Goal: Information Seeking & Learning: Understand process/instructions

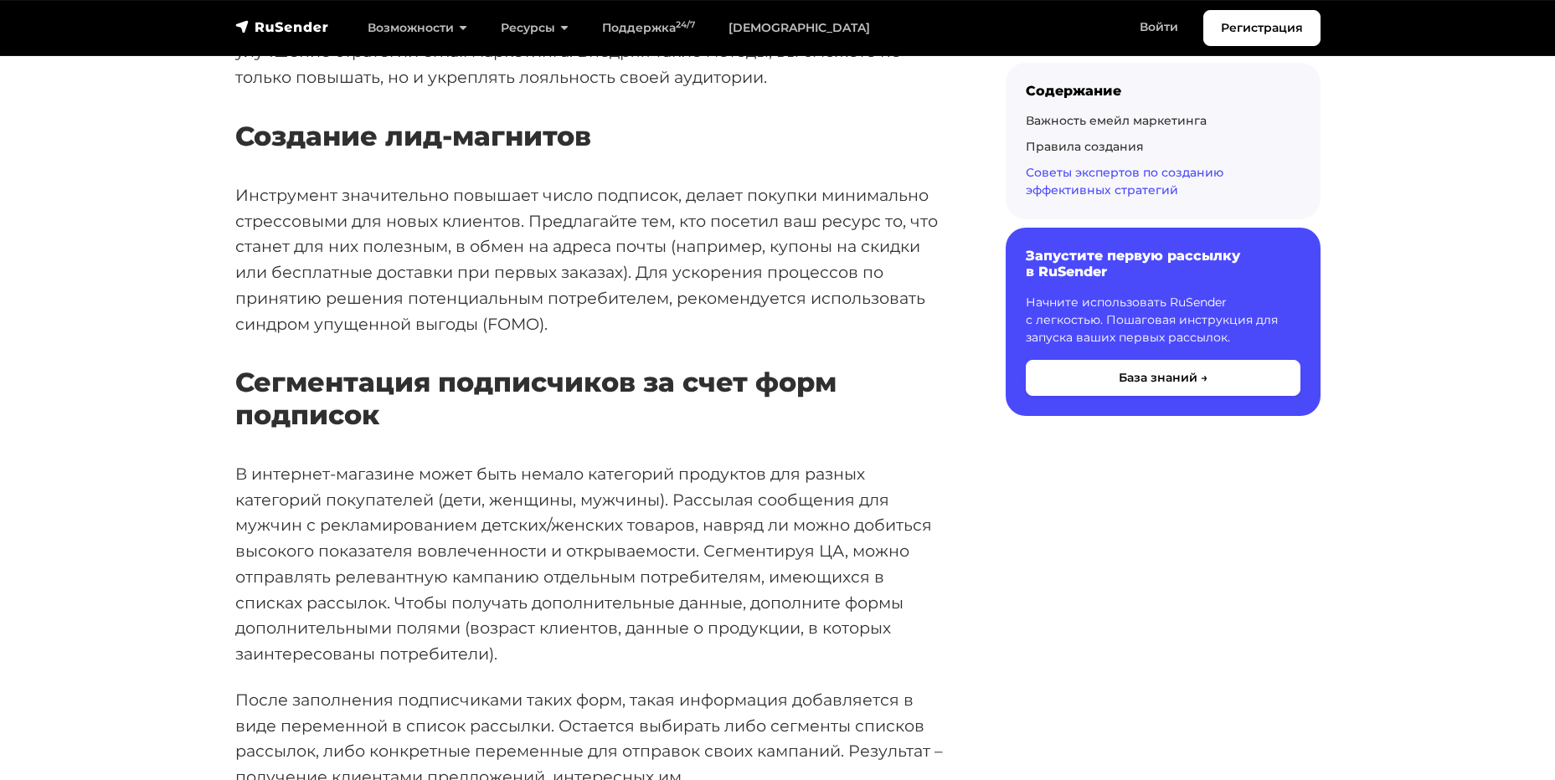
scroll to position [4856, 0]
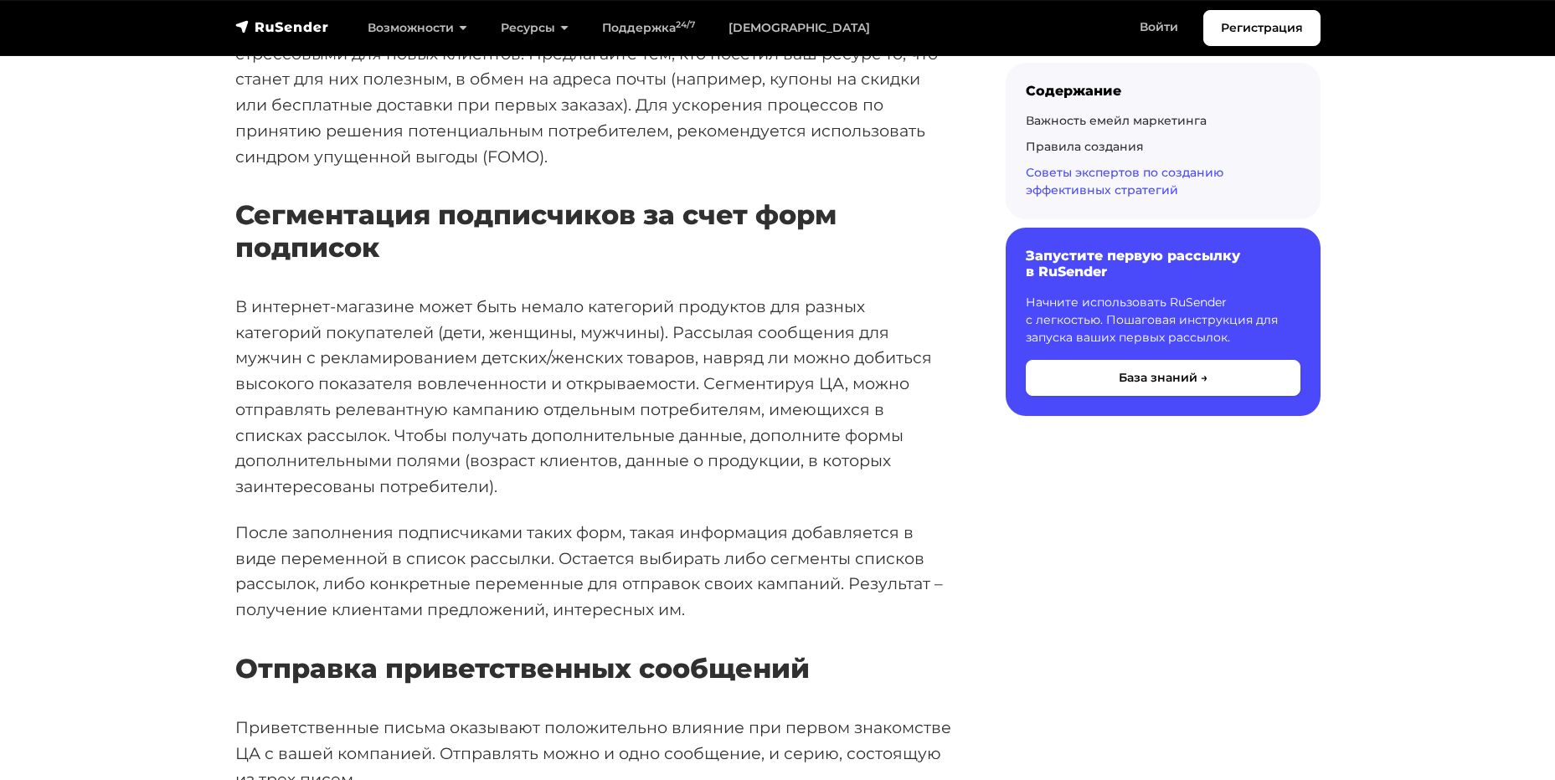
scroll to position [5024, 0]
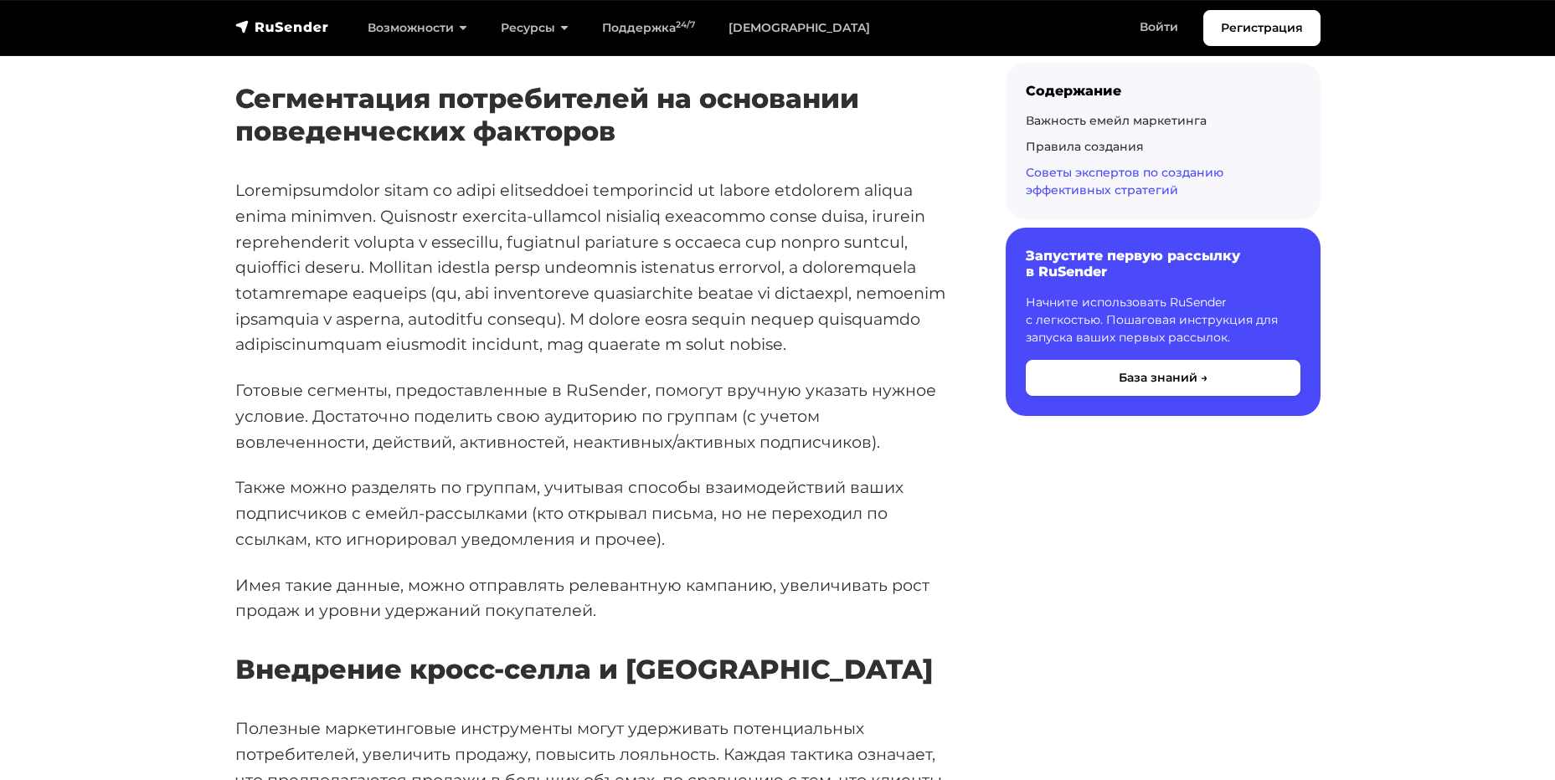
scroll to position [5861, 0]
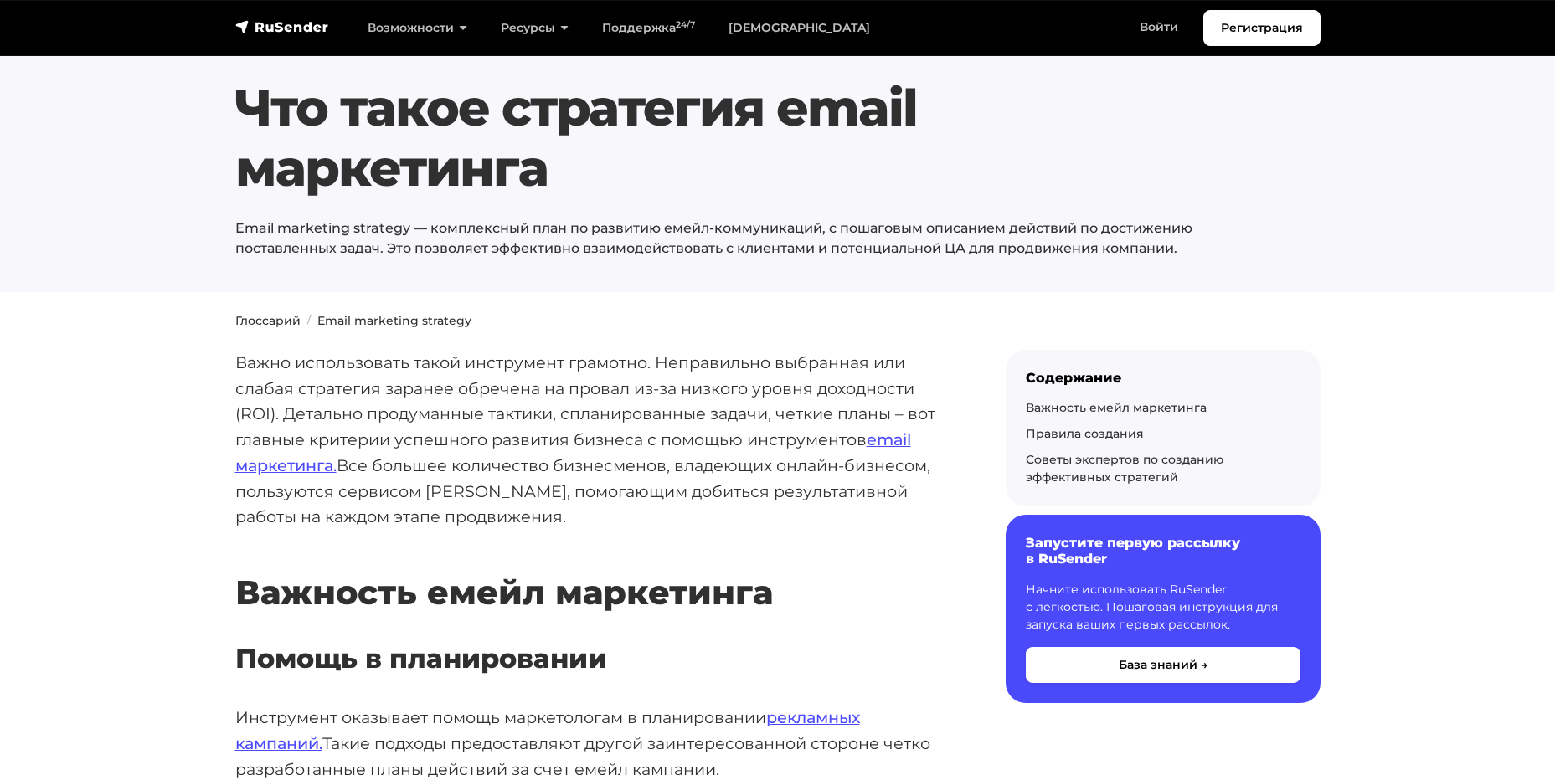
scroll to position [0, 0]
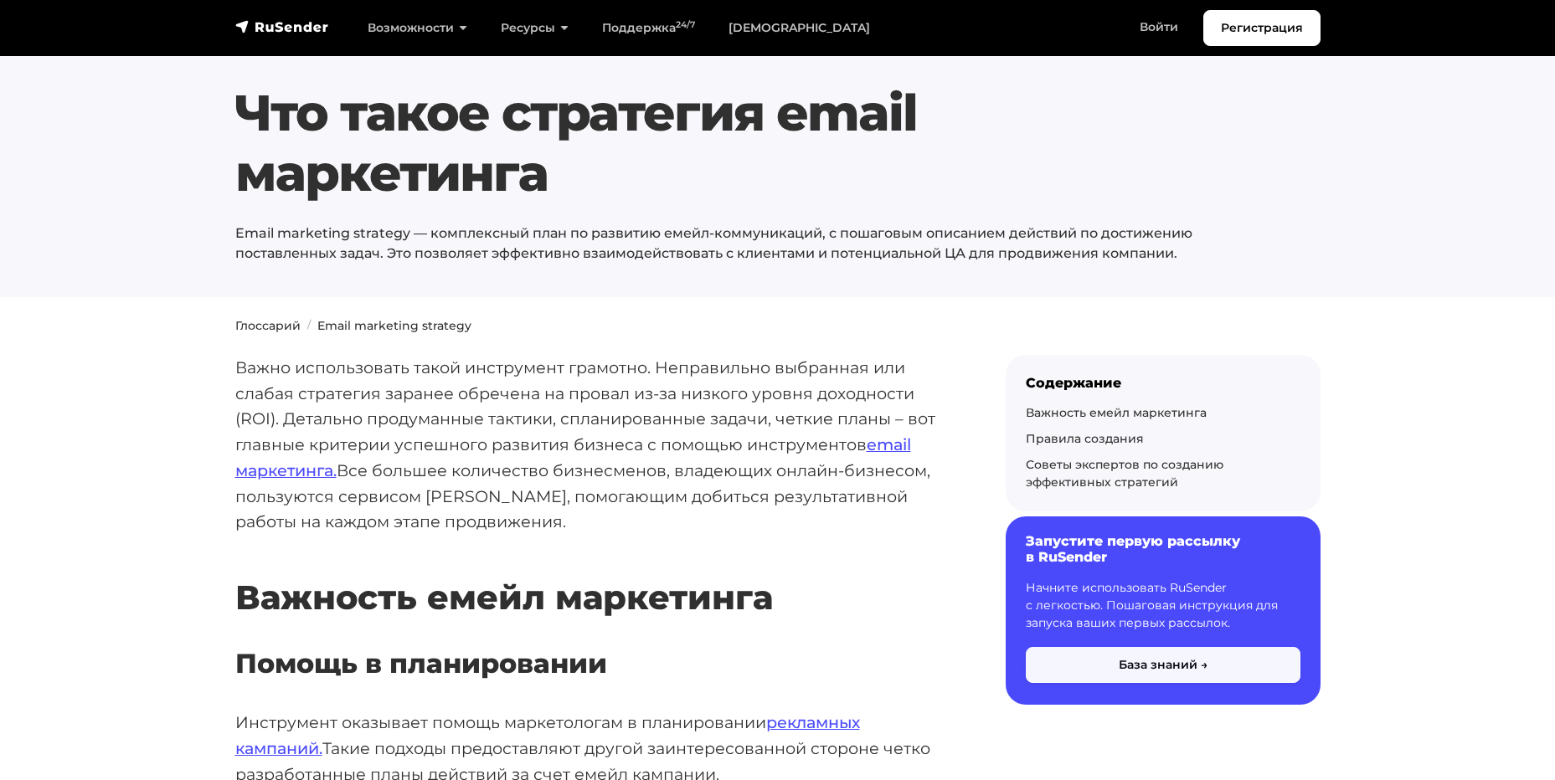
click at [1124, 663] on button "База знаний →" at bounding box center [1163, 665] width 275 height 36
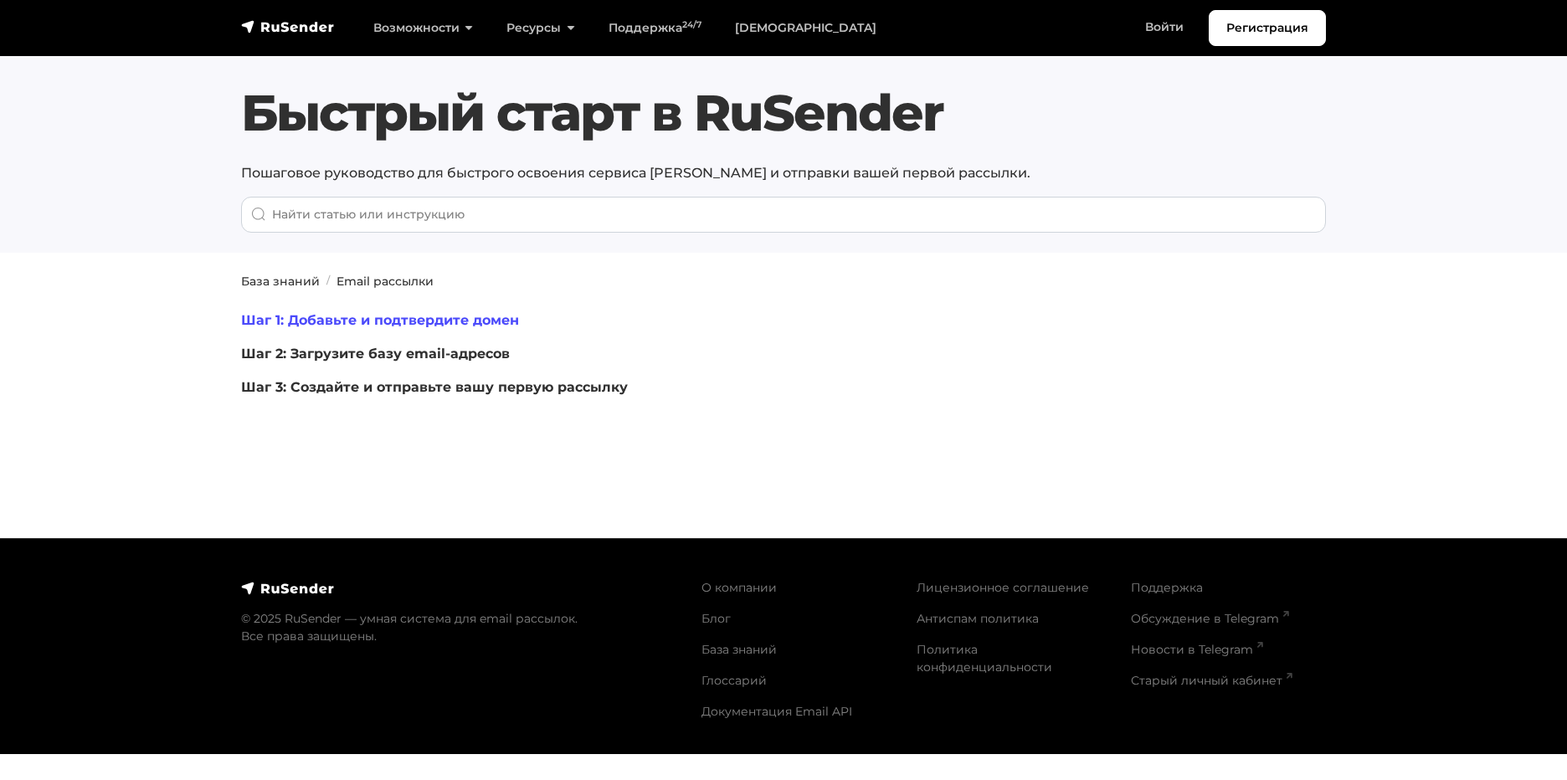
click at [378, 323] on link "Шаг 1: Добавьте и подтвердите домен" at bounding box center [380, 320] width 278 height 16
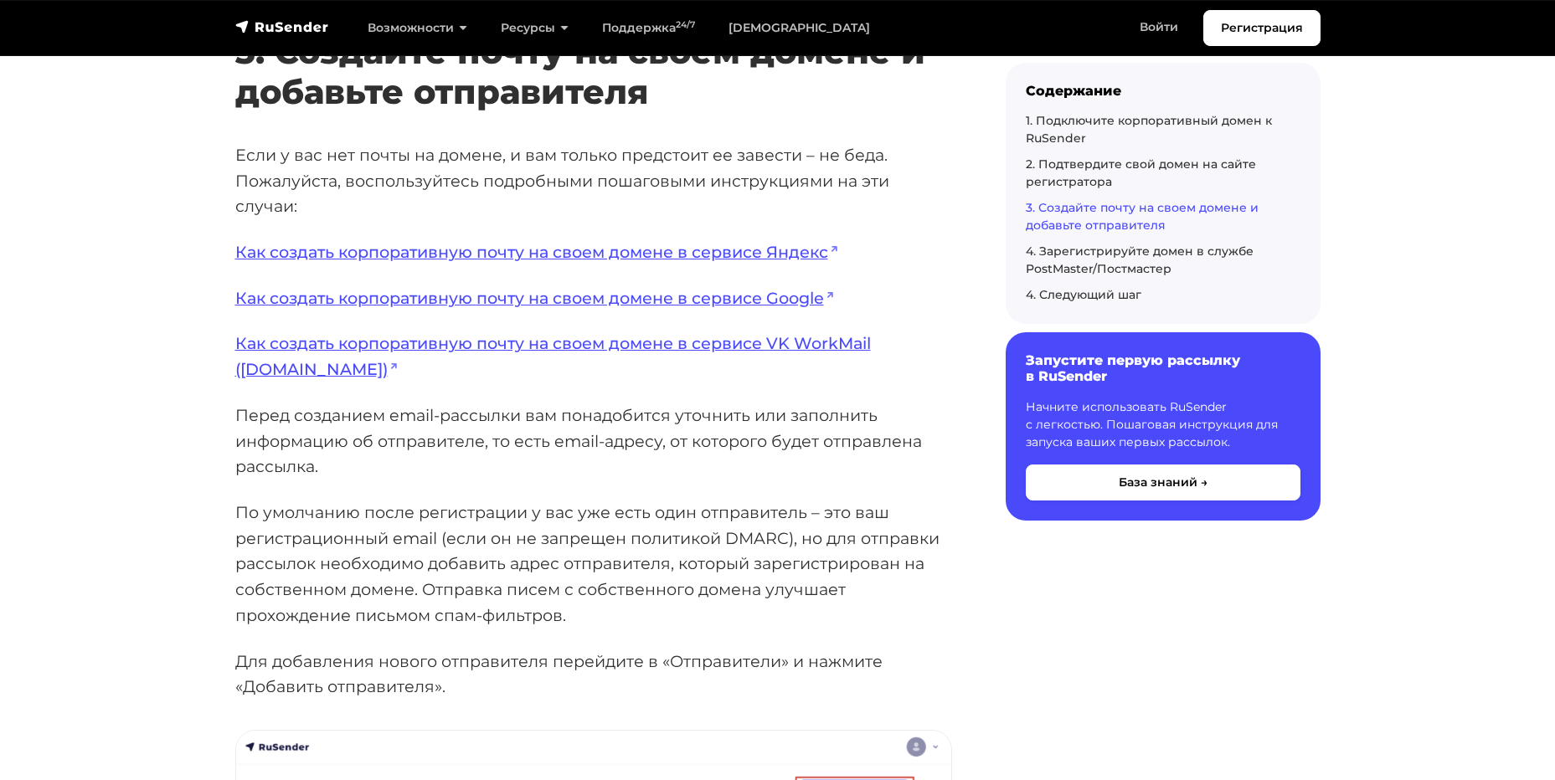
scroll to position [3098, 0]
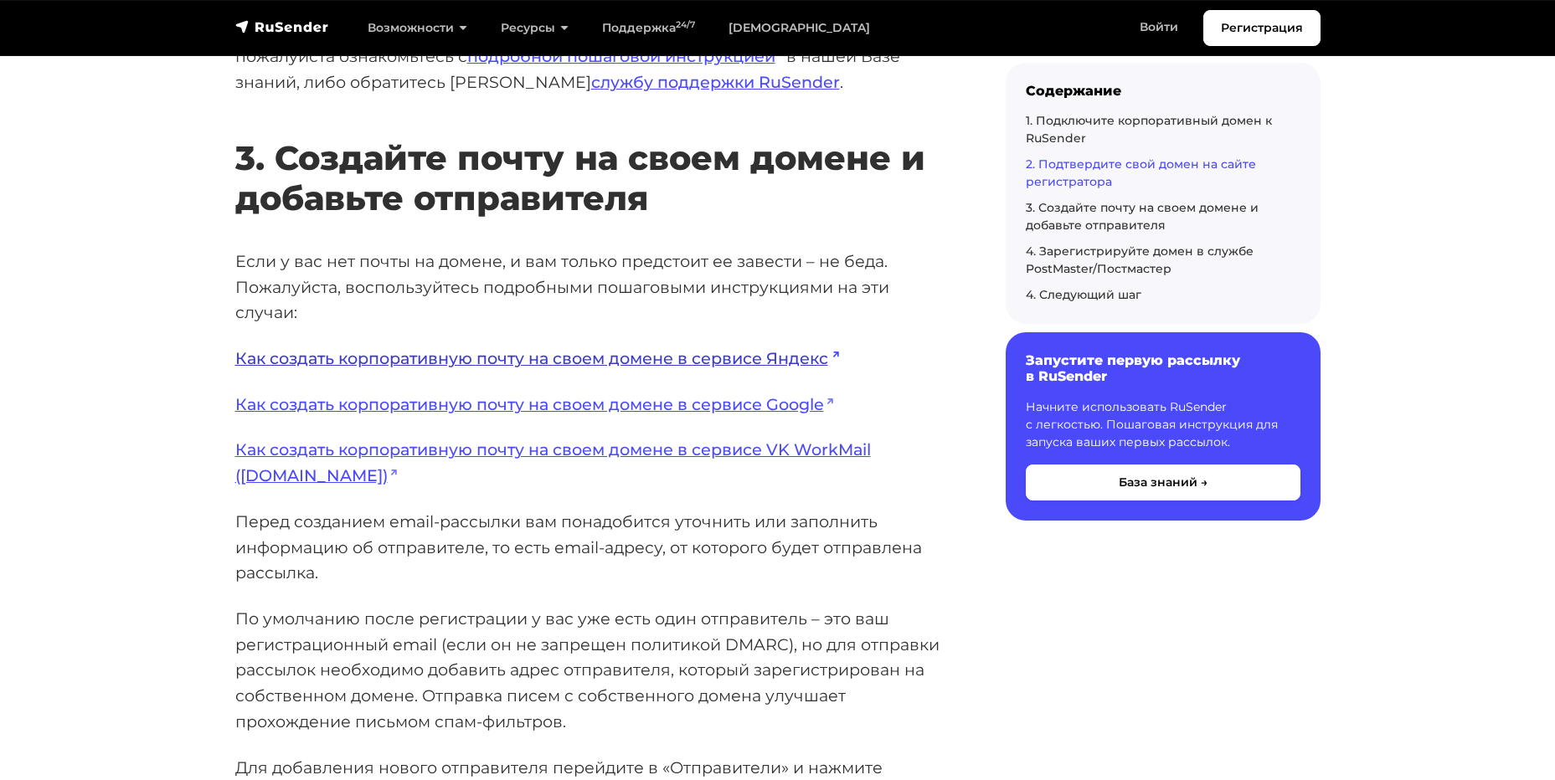
click at [335, 358] on link "Как создать корпоративную почту на своем домене в сервисе Яндекс" at bounding box center [537, 358] width 604 height 20
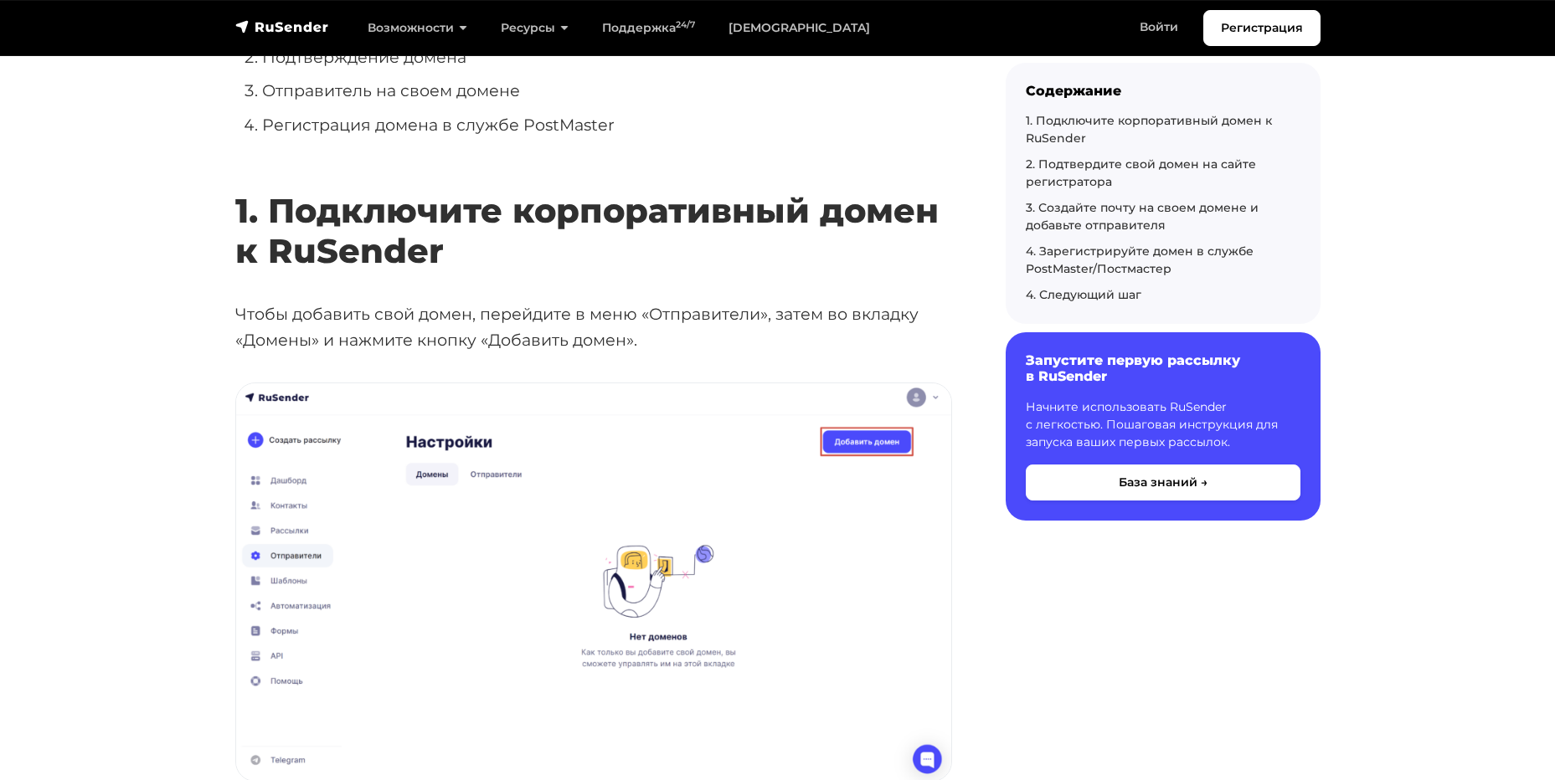
scroll to position [0, 0]
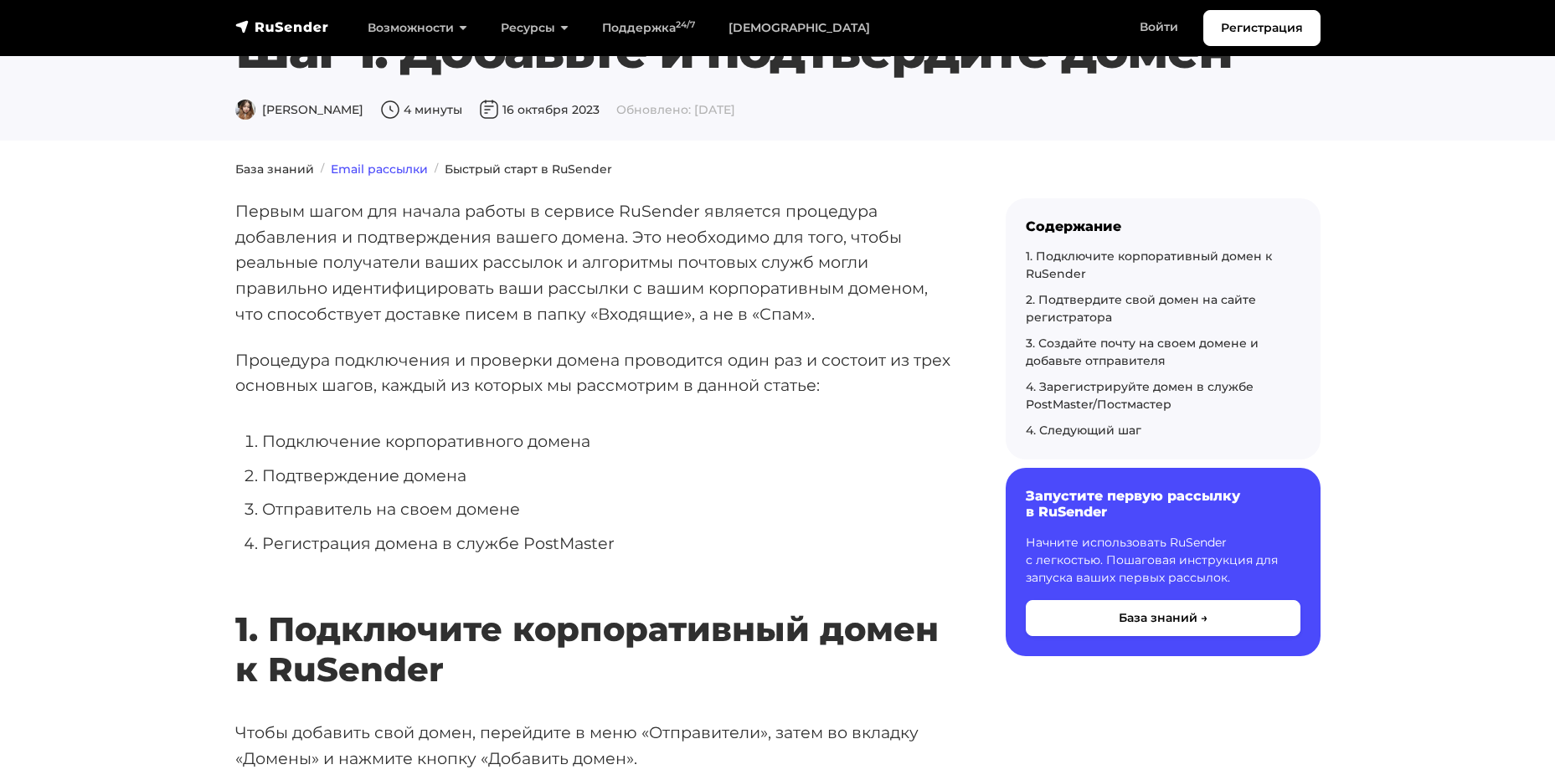
click at [403, 170] on link "Email рассылки" at bounding box center [379, 169] width 97 height 15
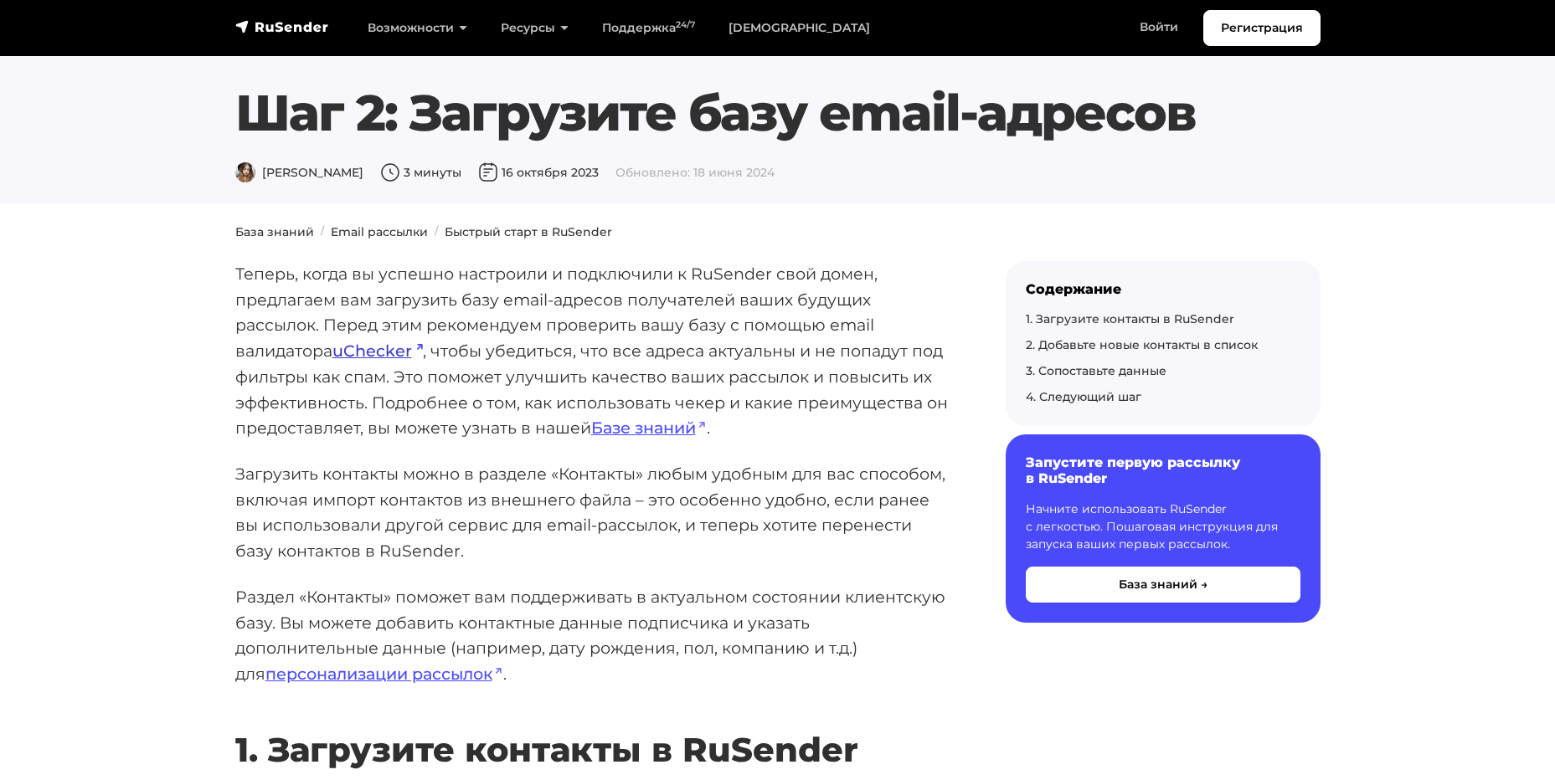
click at [384, 347] on link "uChecker" at bounding box center [377, 351] width 90 height 20
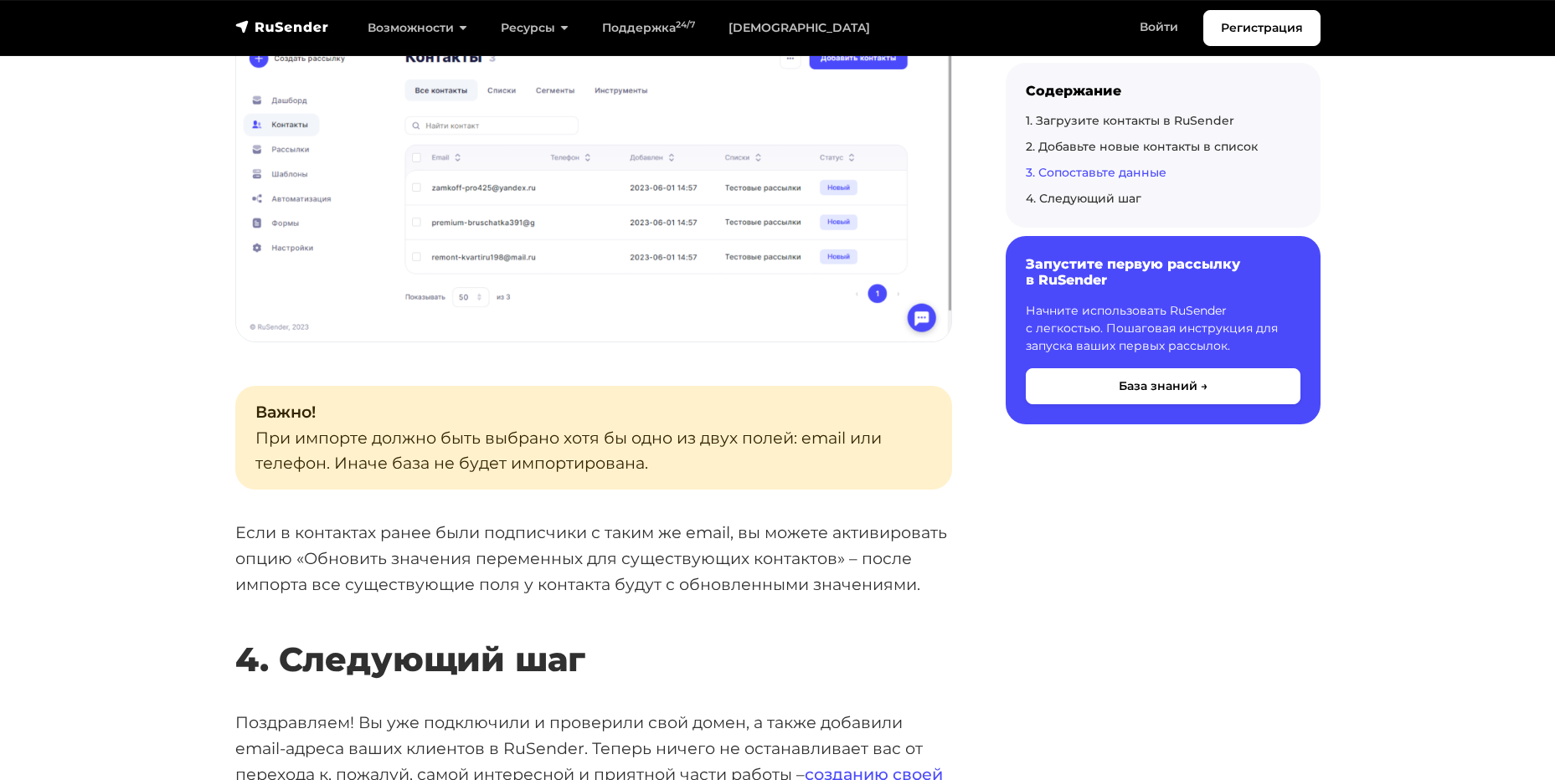
scroll to position [3768, 0]
